Goal: Information Seeking & Learning: Learn about a topic

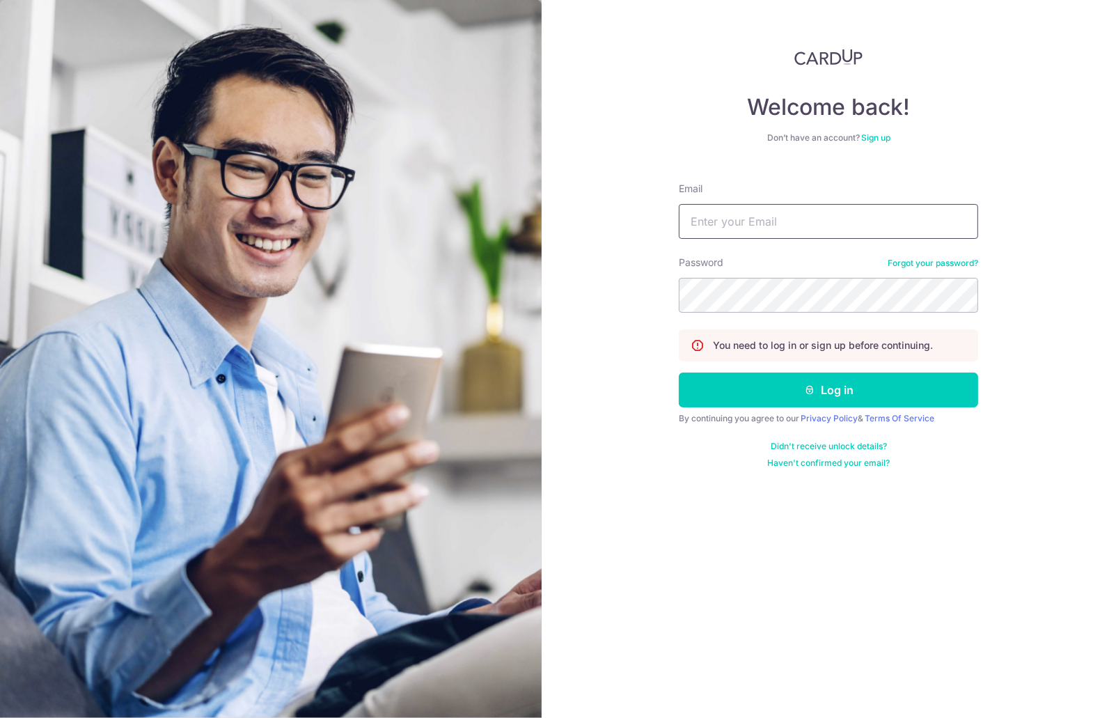
click at [745, 223] on input "Email" at bounding box center [828, 221] width 299 height 35
type input "[EMAIL_ADDRESS][DOMAIN_NAME]"
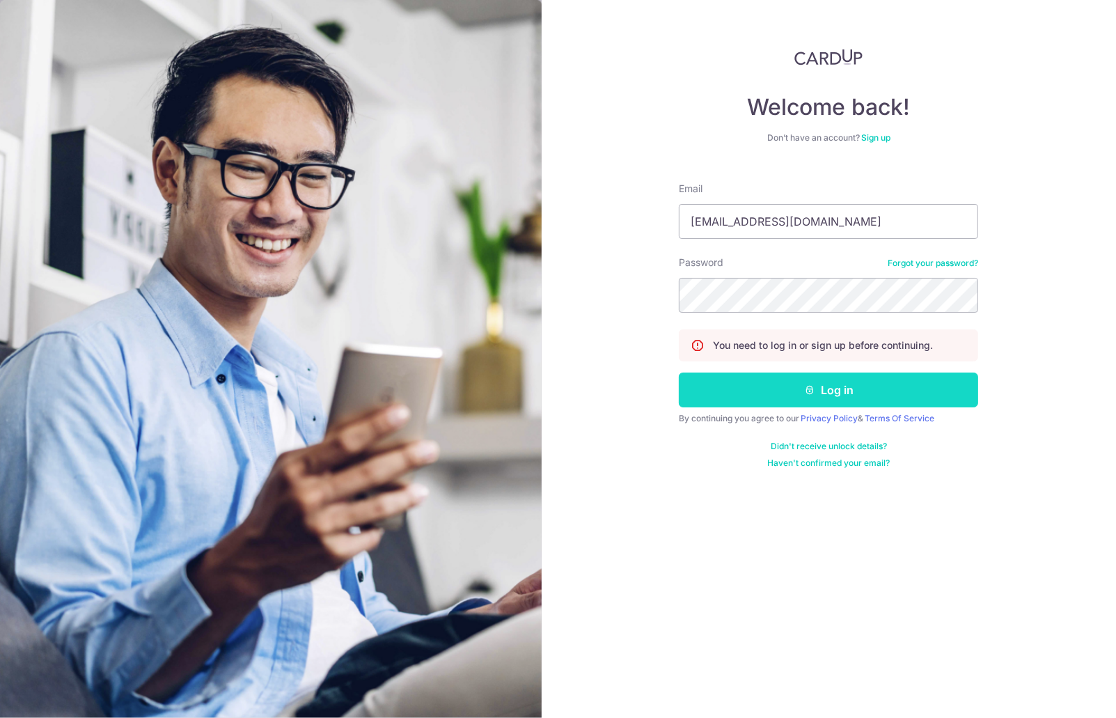
click at [791, 383] on button "Log in" at bounding box center [828, 390] width 299 height 35
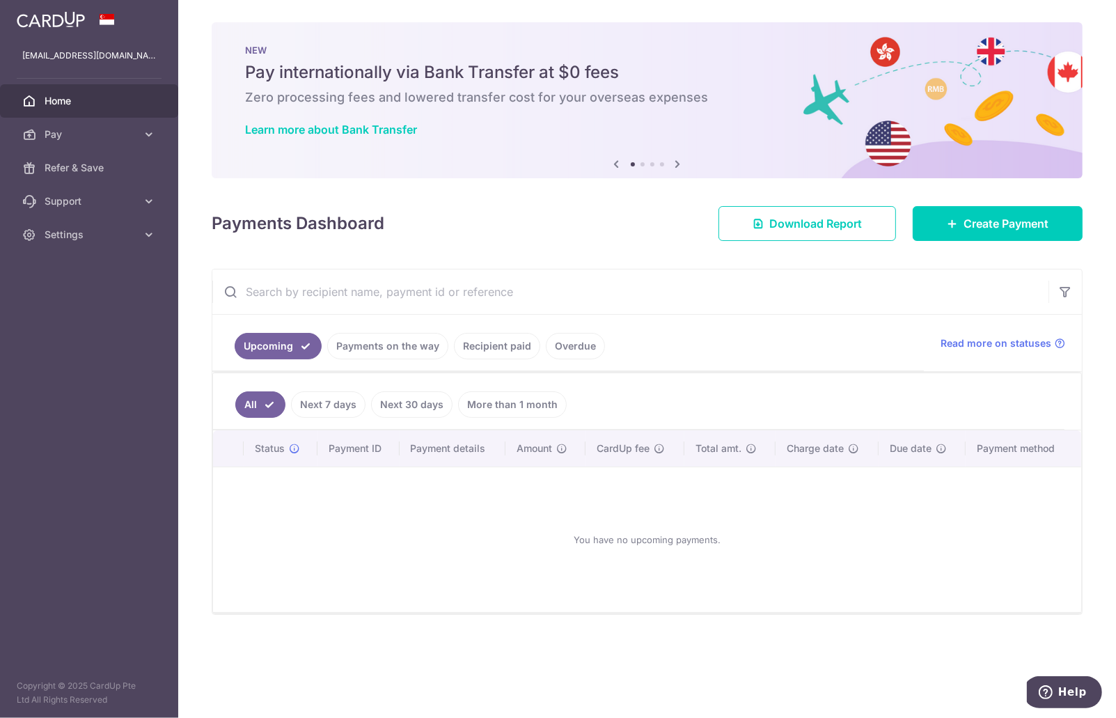
click at [45, 19] on img at bounding box center [51, 19] width 68 height 17
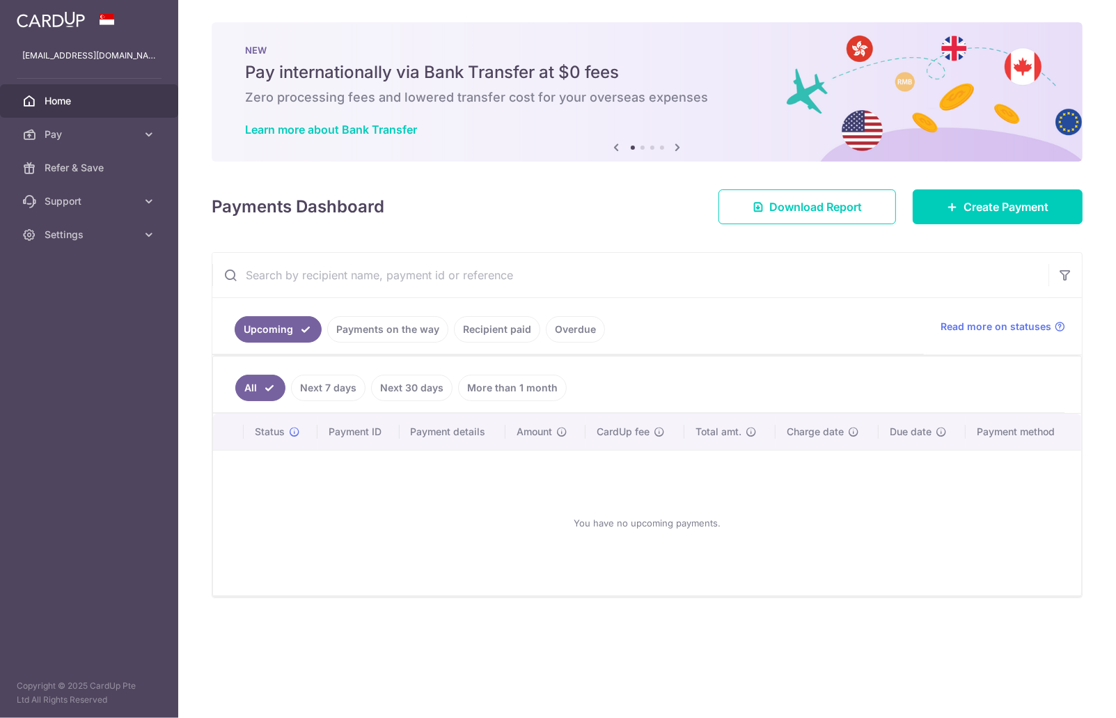
click at [53, 99] on span "Home" at bounding box center [91, 101] width 92 height 14
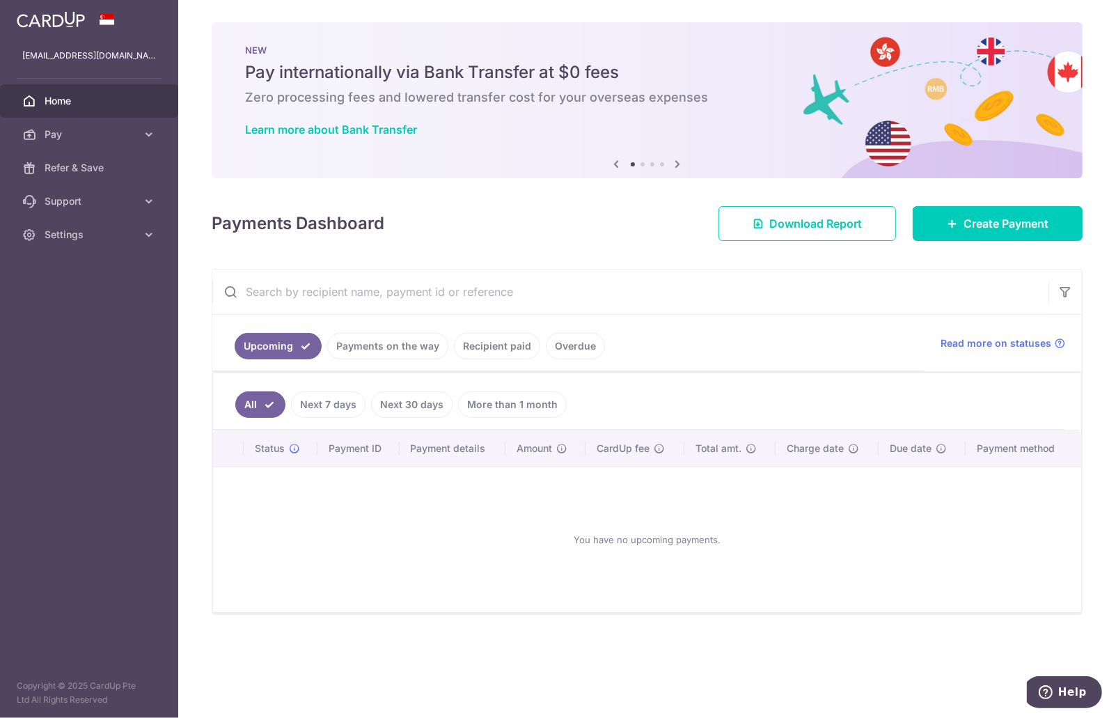
click at [679, 163] on icon at bounding box center [678, 163] width 17 height 17
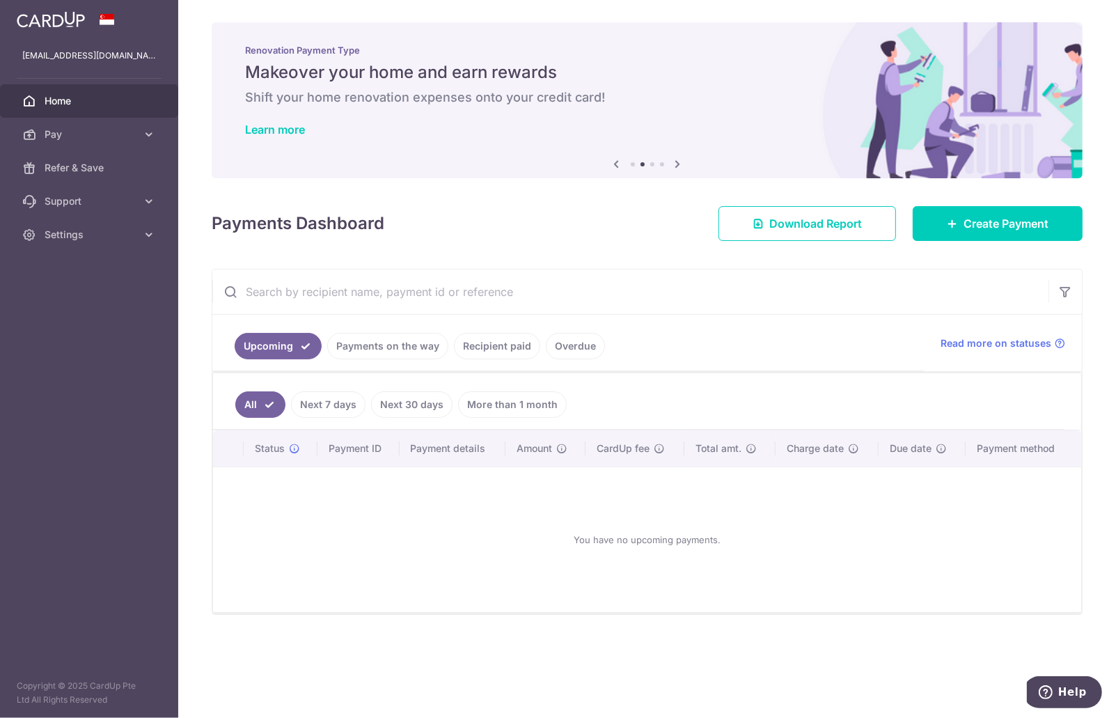
click at [679, 163] on icon at bounding box center [678, 163] width 17 height 17
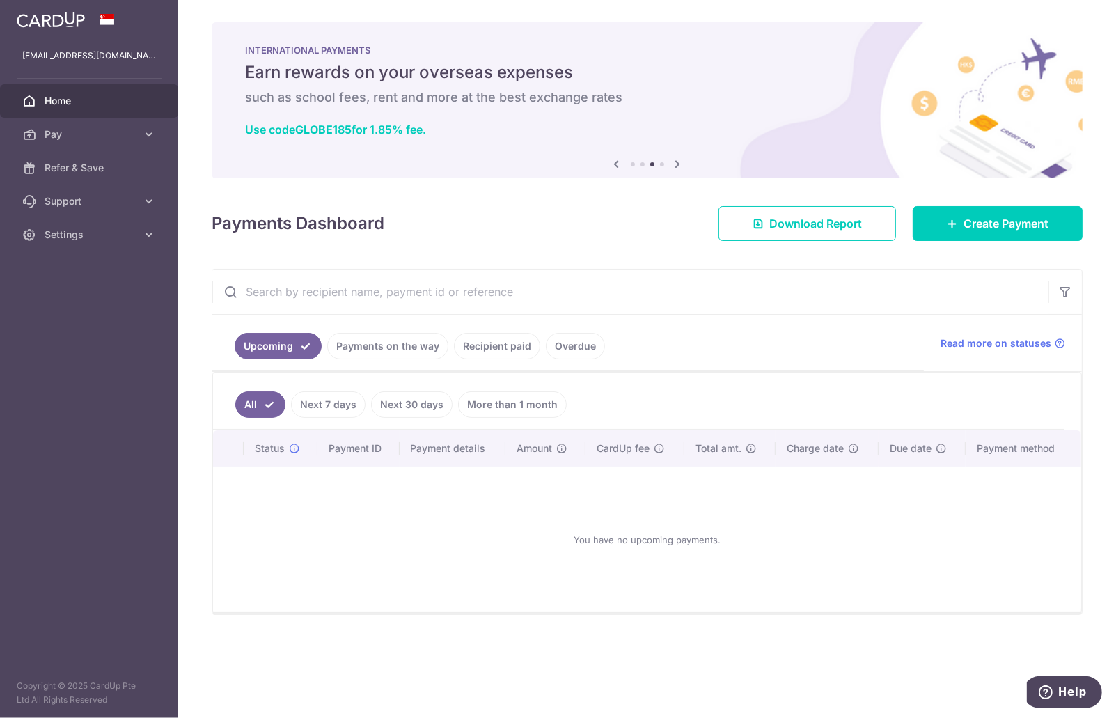
click at [679, 163] on icon at bounding box center [678, 163] width 17 height 17
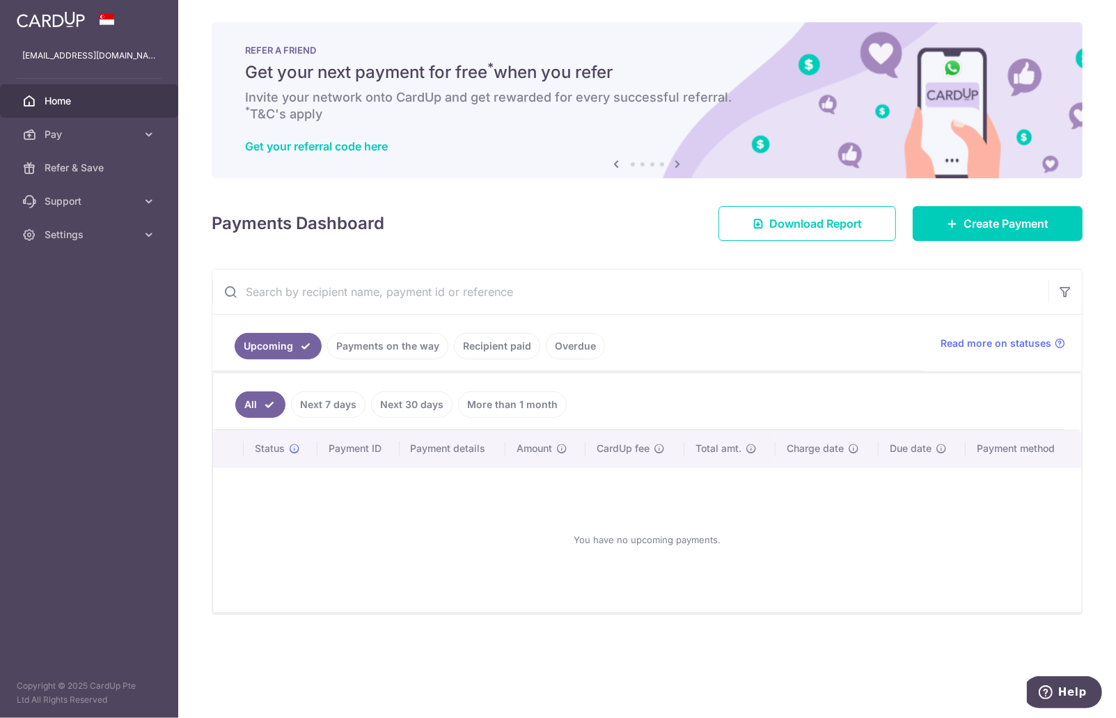
click at [57, 20] on img at bounding box center [51, 19] width 68 height 17
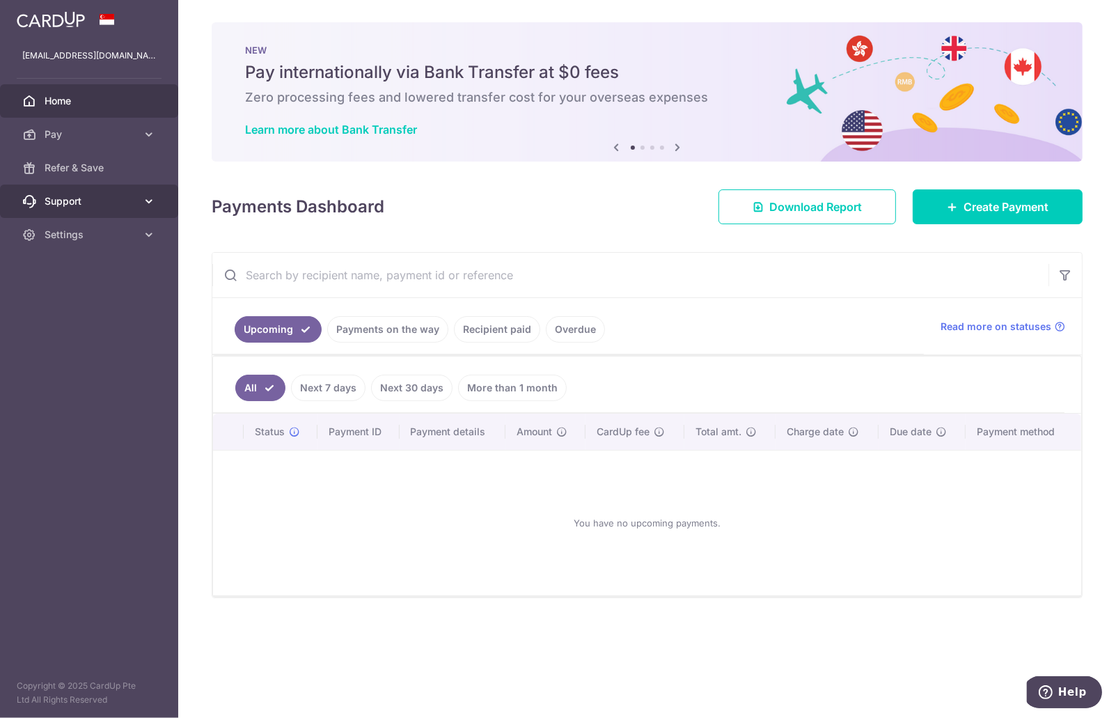
click at [88, 204] on span "Support" at bounding box center [91, 201] width 92 height 14
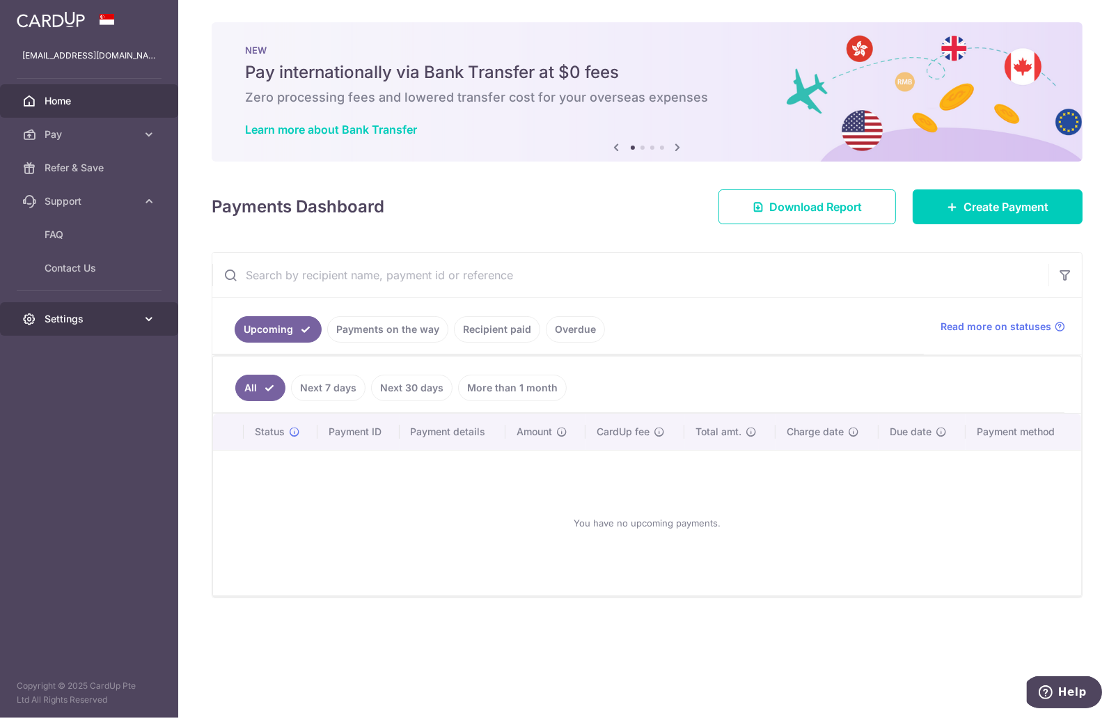
click at [146, 318] on icon at bounding box center [149, 319] width 14 height 14
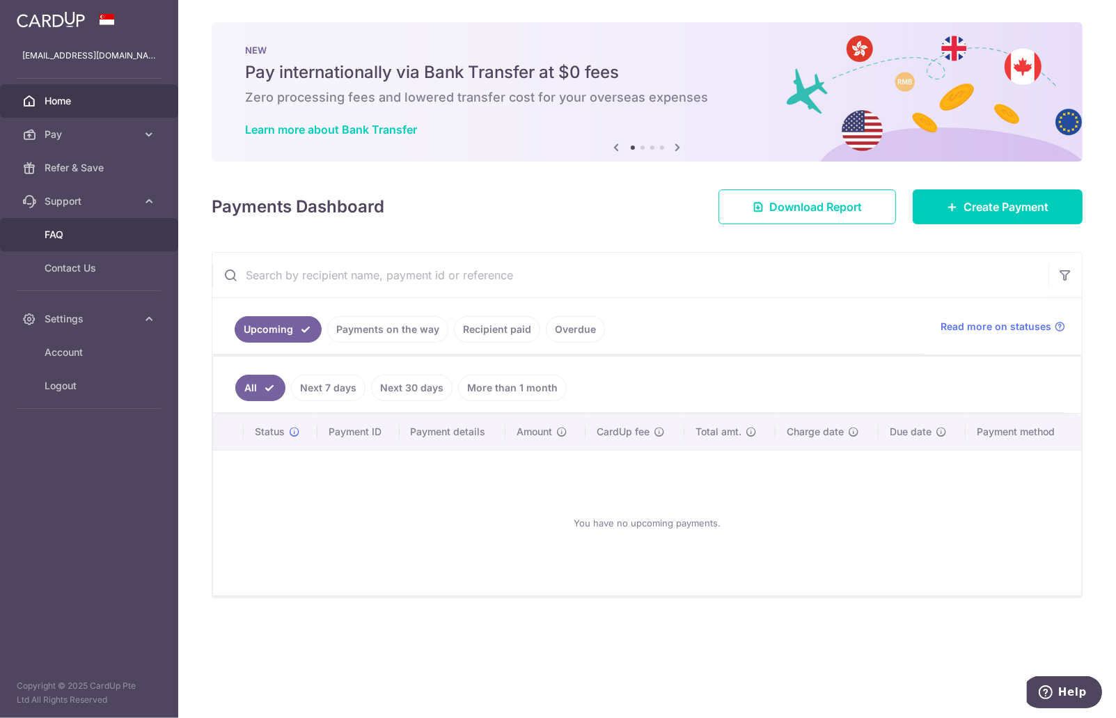
click at [68, 244] on link "FAQ" at bounding box center [89, 234] width 178 height 33
